Goal: Task Accomplishment & Management: Complete application form

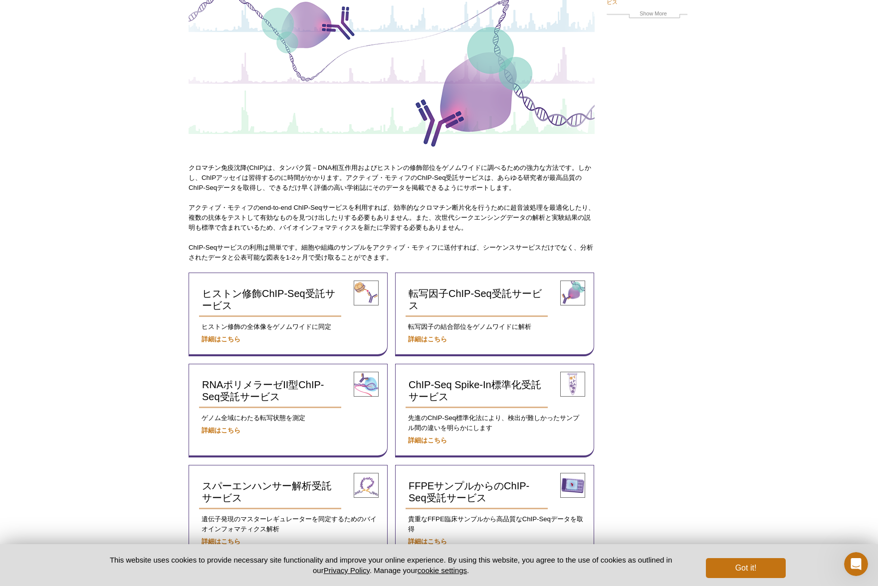
scroll to position [188, 0]
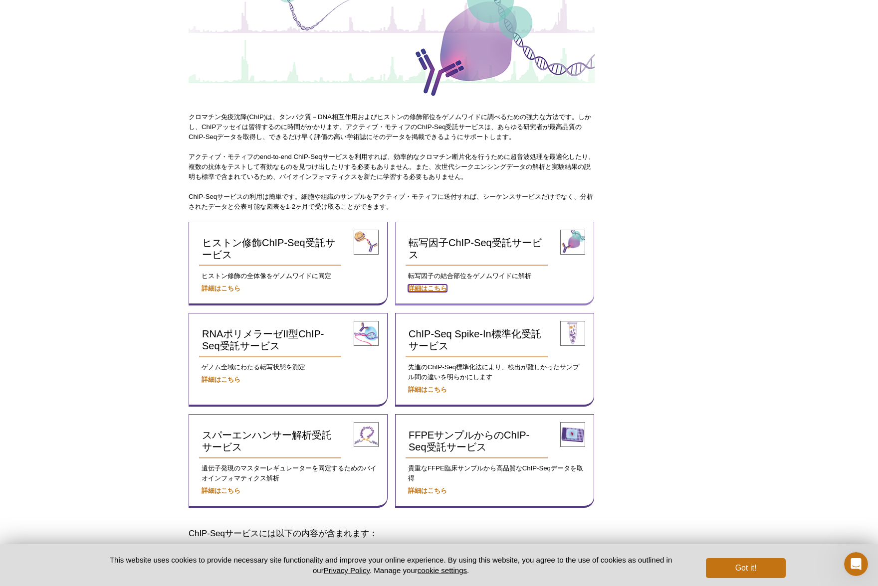
click at [430, 286] on strong "詳細はこちら" at bounding box center [427, 288] width 39 height 7
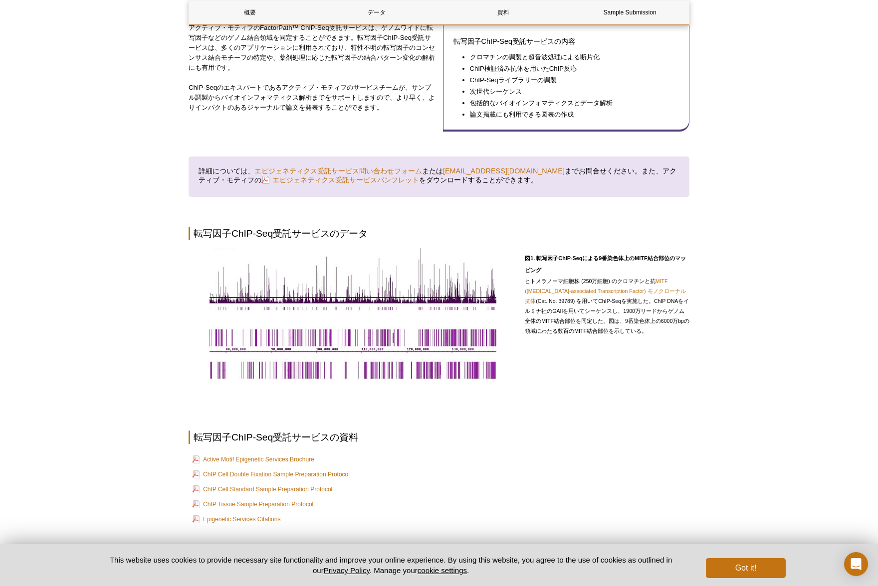
scroll to position [224, 0]
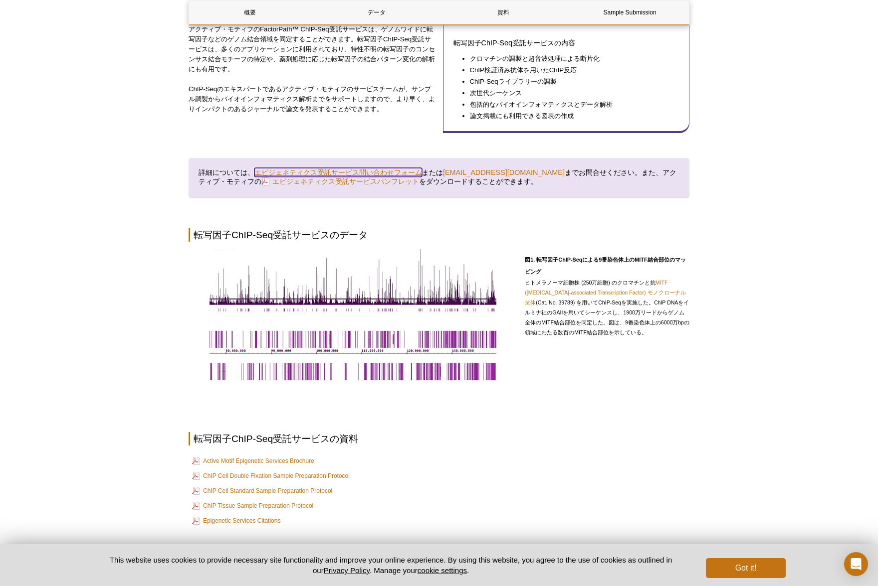
click at [366, 170] on link "エピジェネティクス受託サービス問い合わせフォーム" at bounding box center [338, 172] width 168 height 9
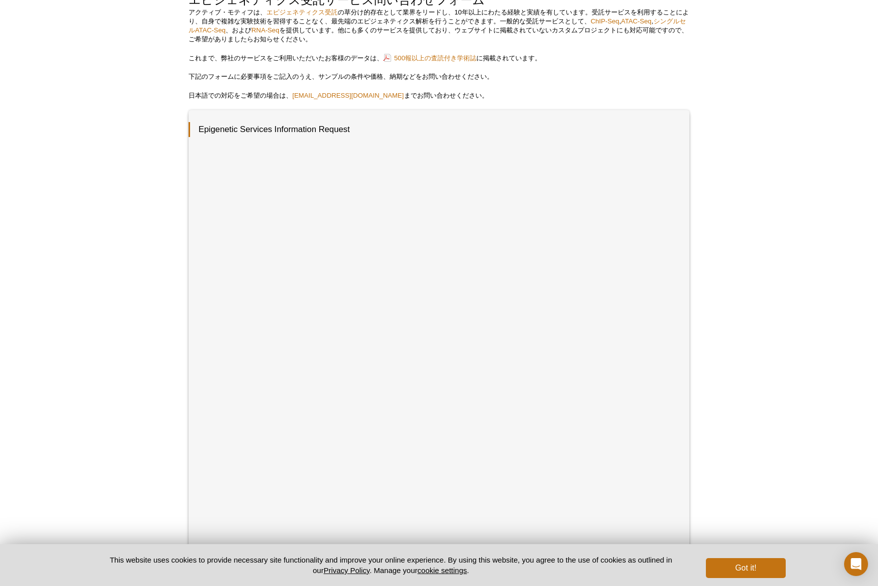
scroll to position [53, 0]
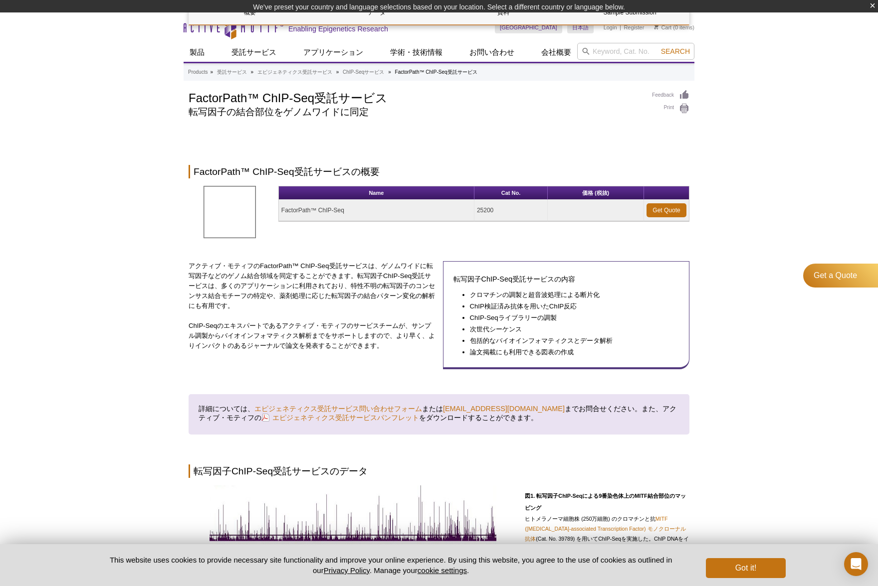
scroll to position [255, 0]
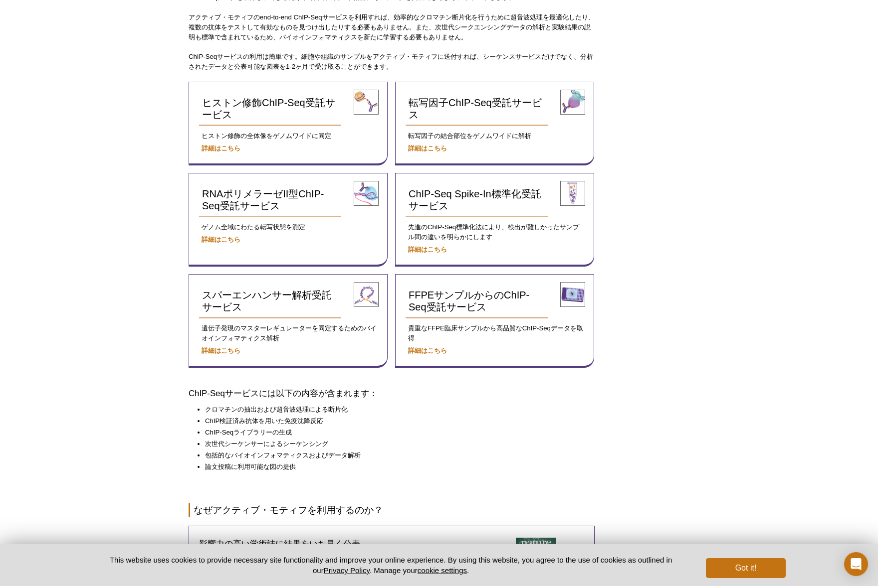
scroll to position [178, 0]
